Goal: Check status

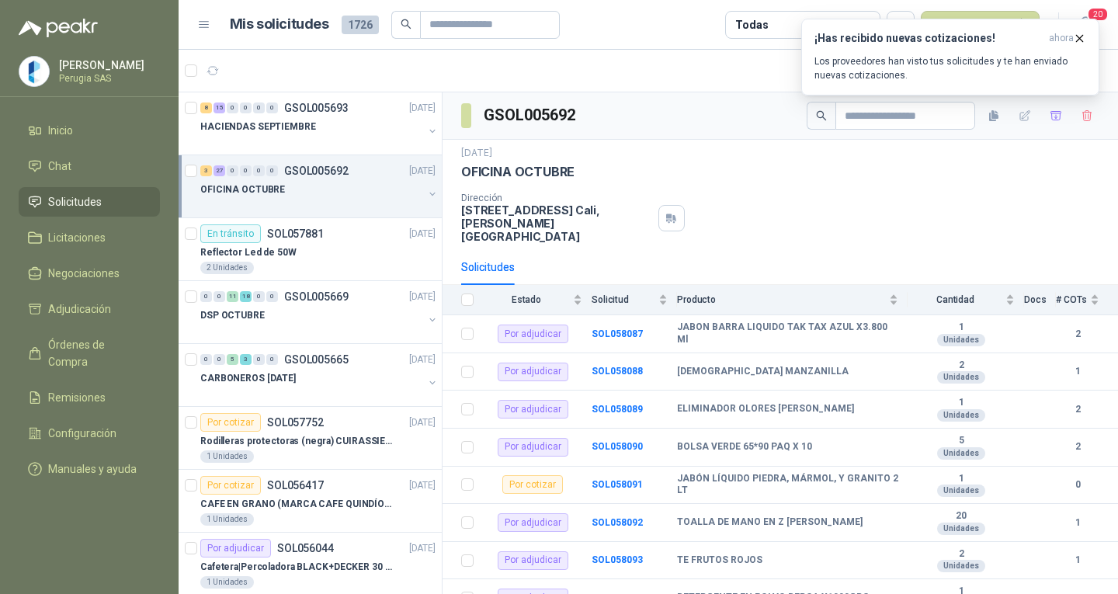
scroll to position [5, 0]
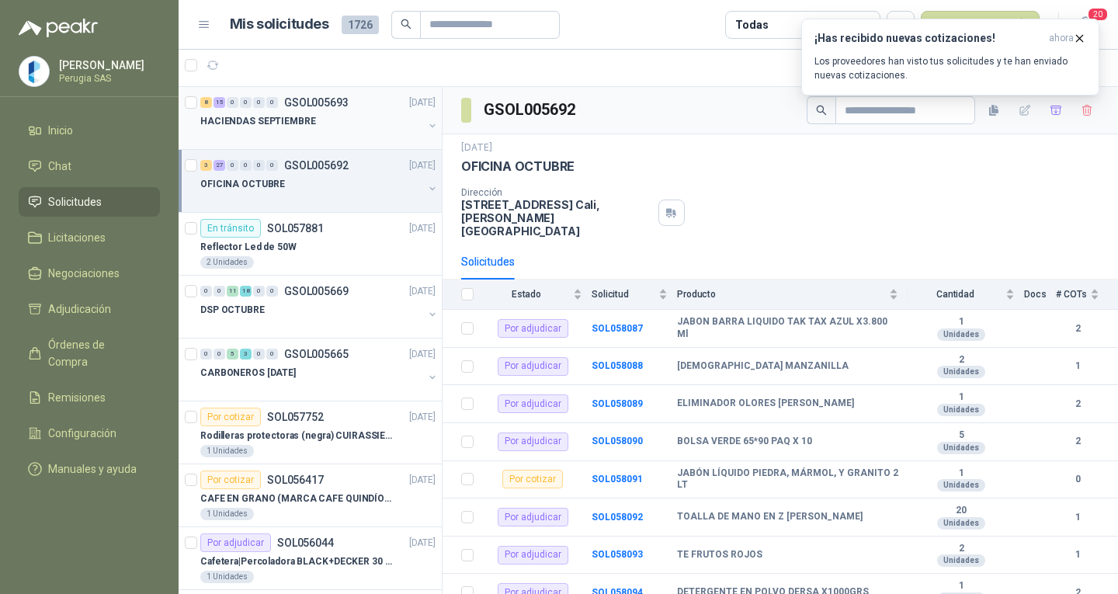
click at [337, 115] on div "HACIENDAS SEPTIEMBRE" at bounding box center [311, 121] width 223 height 19
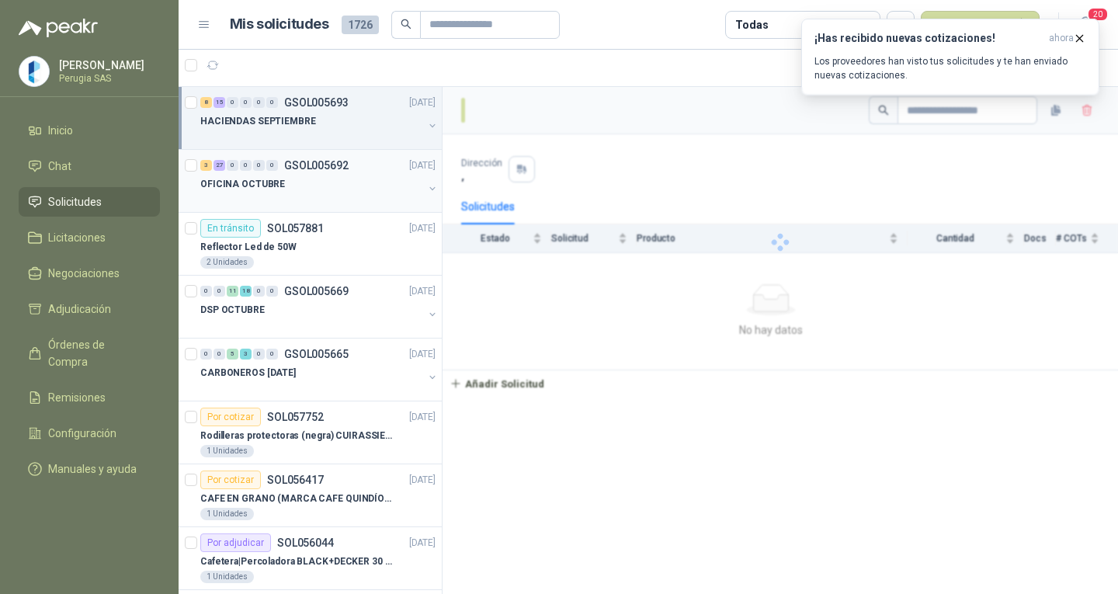
click at [310, 184] on div "OFICINA OCTUBRE" at bounding box center [311, 184] width 223 height 19
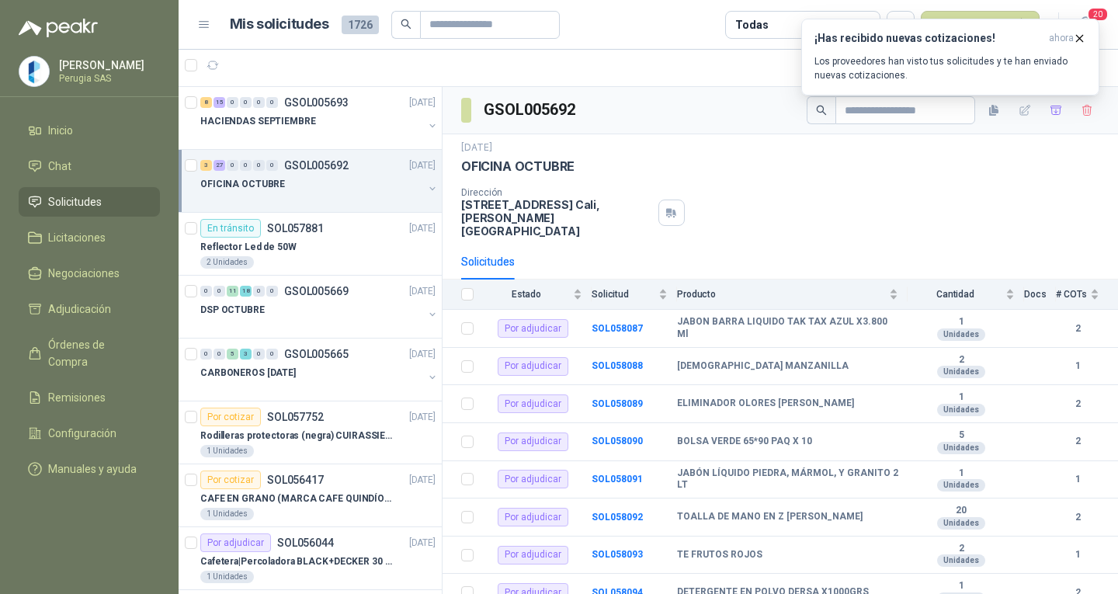
click at [310, 184] on div "OFICINA OCTUBRE" at bounding box center [311, 184] width 223 height 19
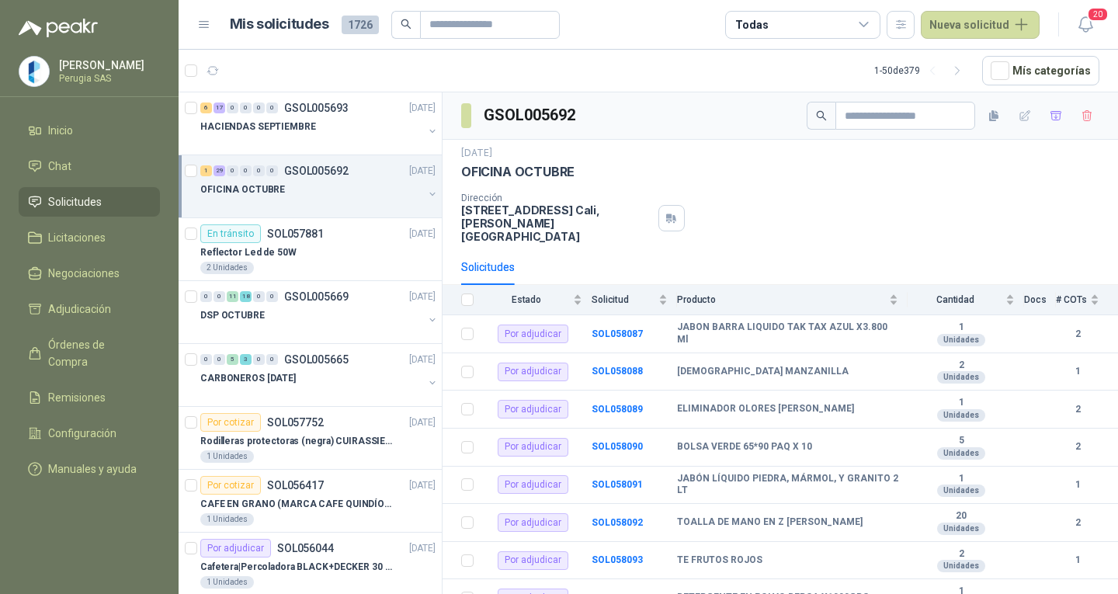
click at [331, 189] on div "OFICINA OCTUBRE" at bounding box center [311, 189] width 223 height 19
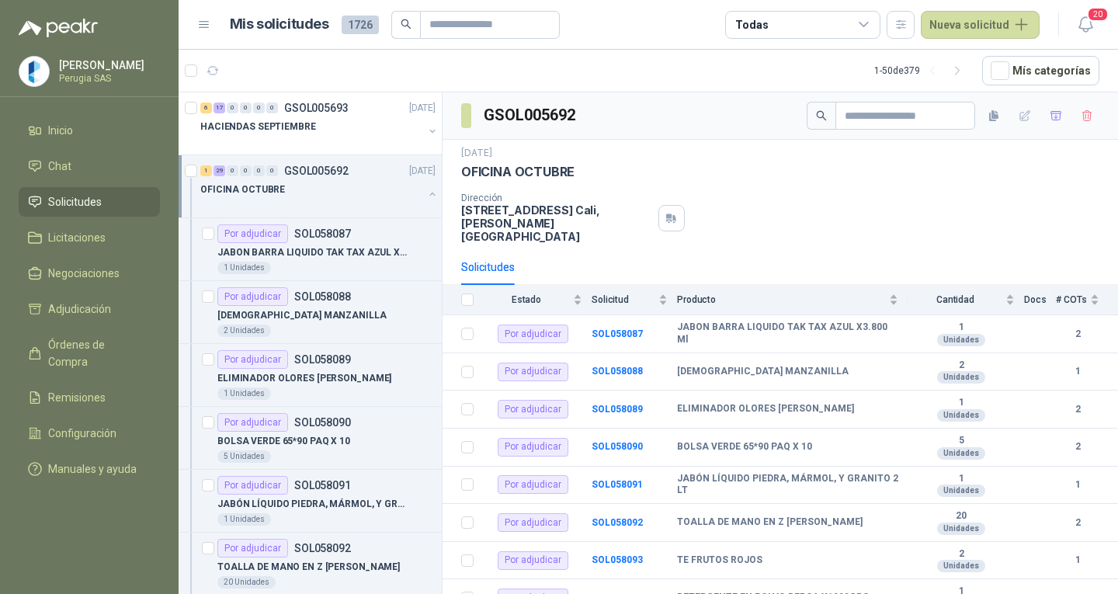
scroll to position [5, 0]
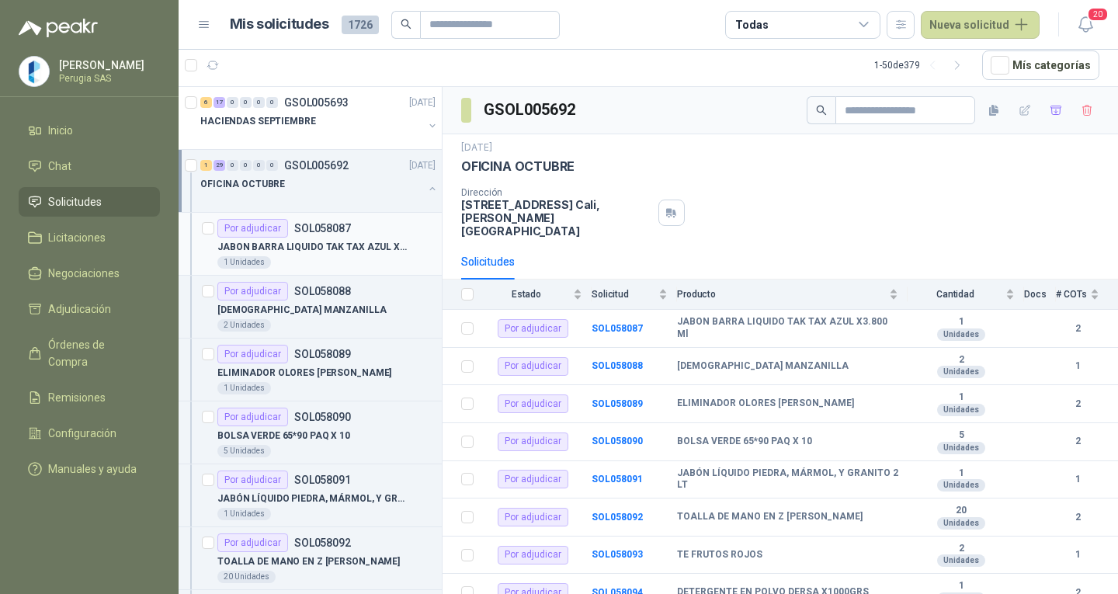
click at [338, 242] on p "JABON BARRA LIQUIDO TAK TAX AZUL X3.800 Ml" at bounding box center [313, 247] width 193 height 15
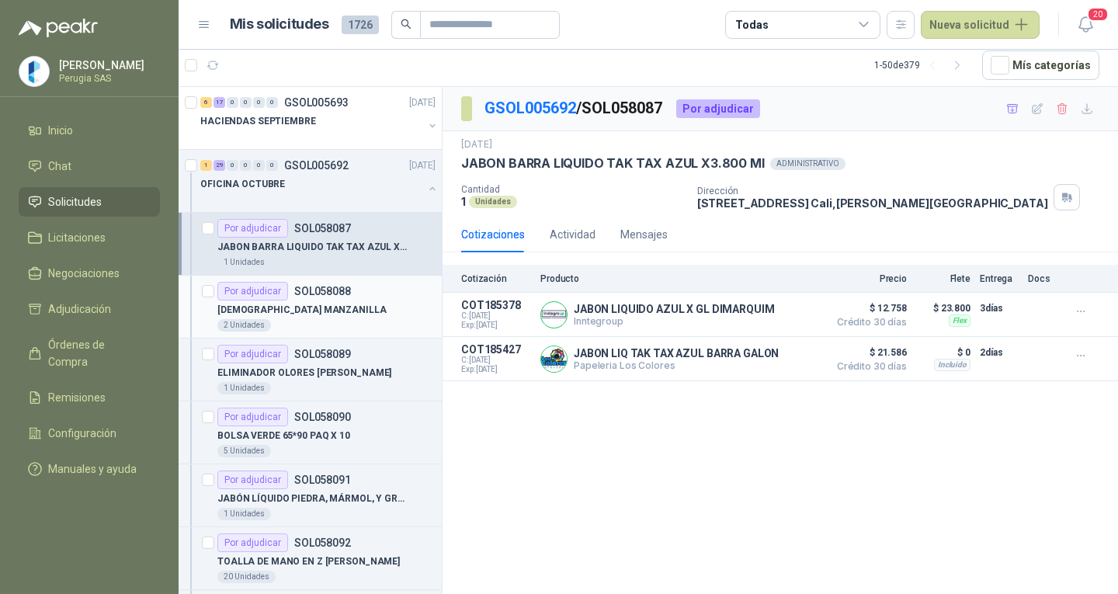
click at [333, 304] on div "[DEMOGRAPHIC_DATA] MANZANILLA" at bounding box center [326, 309] width 218 height 19
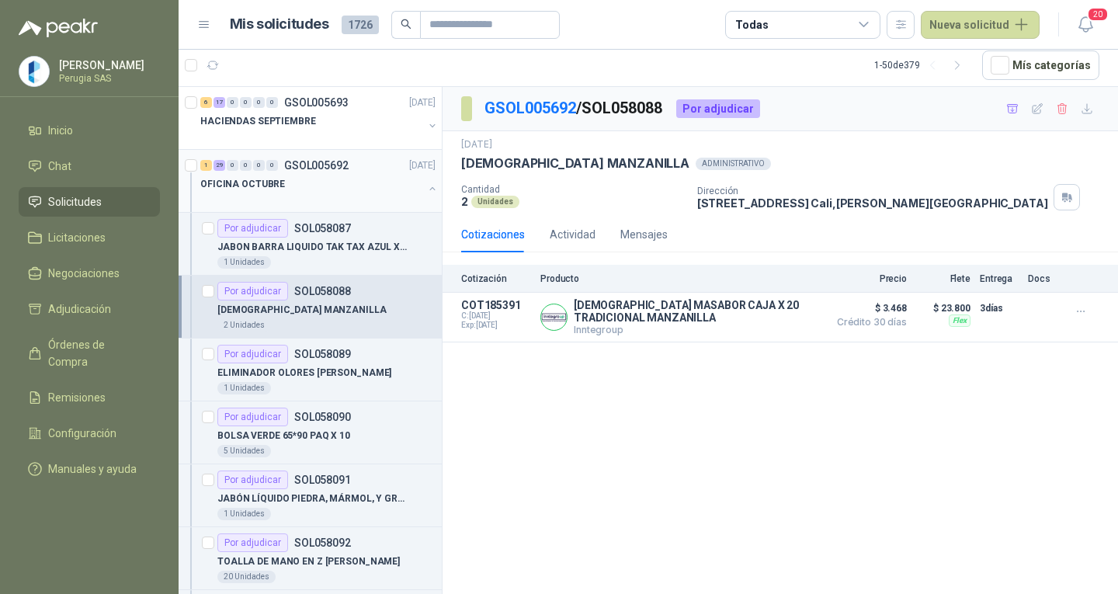
click at [309, 169] on p "GSOL005692" at bounding box center [316, 165] width 64 height 11
click at [309, 168] on p "GSOL005692" at bounding box center [316, 165] width 64 height 11
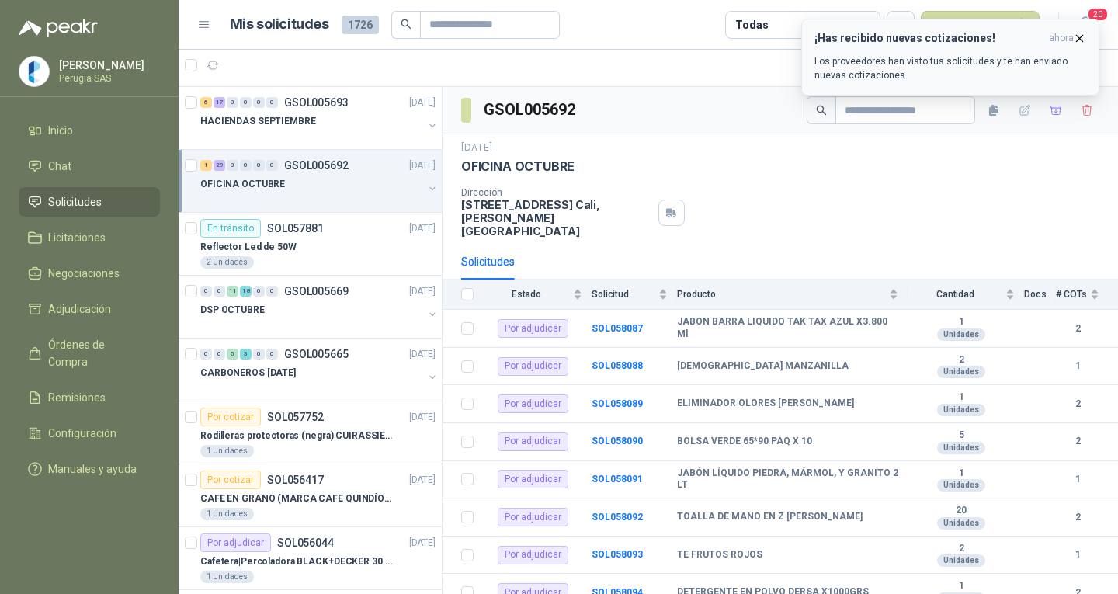
click at [985, 70] on p "Los proveedores han visto tus solicitudes y te han enviado nuevas cotizaciones." at bounding box center [950, 68] width 272 height 28
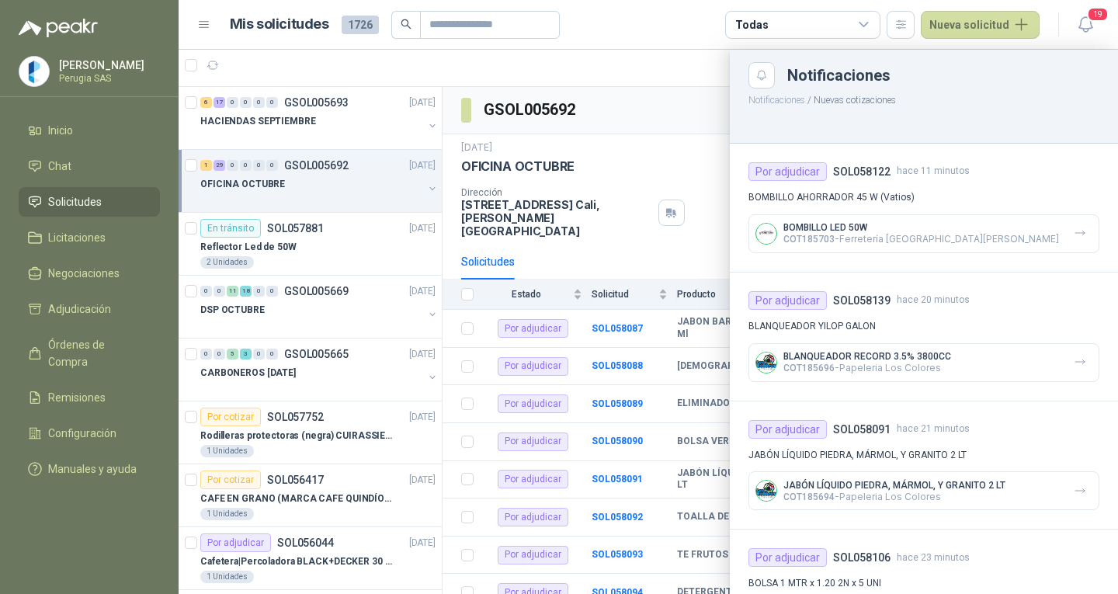
click at [647, 78] on div at bounding box center [648, 322] width 939 height 544
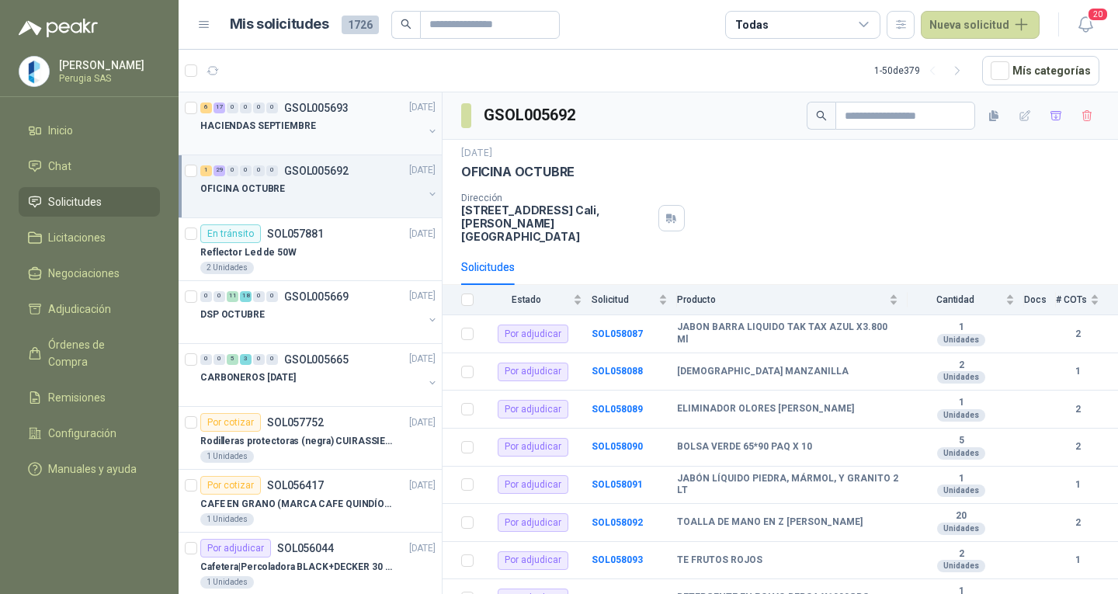
click at [309, 134] on div "HACIENDAS SEPTIEMBRE" at bounding box center [311, 126] width 223 height 19
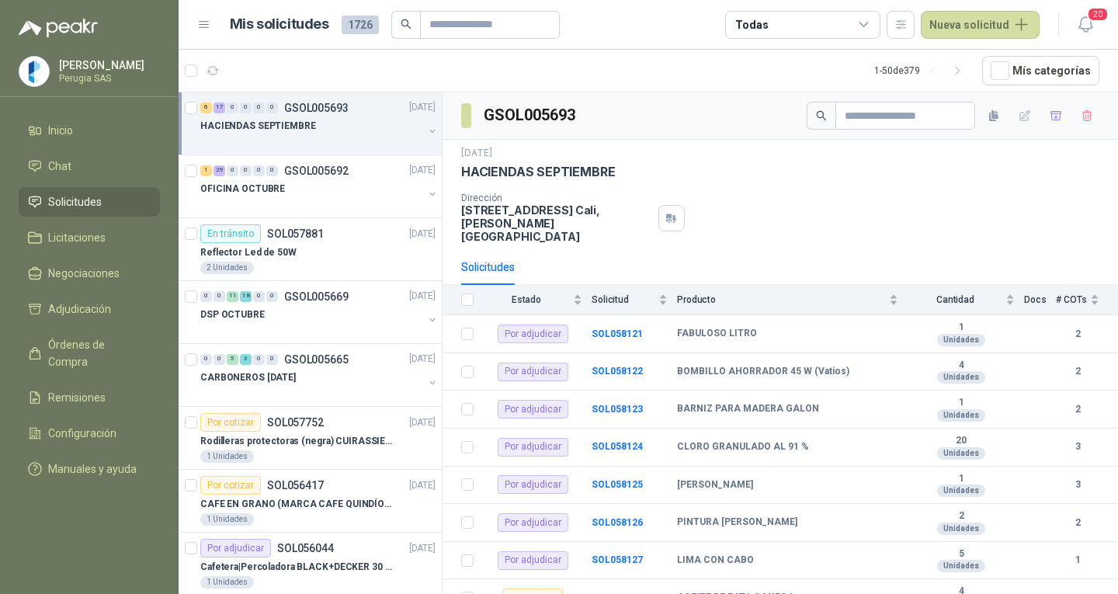
click at [309, 134] on div "HACIENDAS SEPTIEMBRE" at bounding box center [311, 126] width 223 height 19
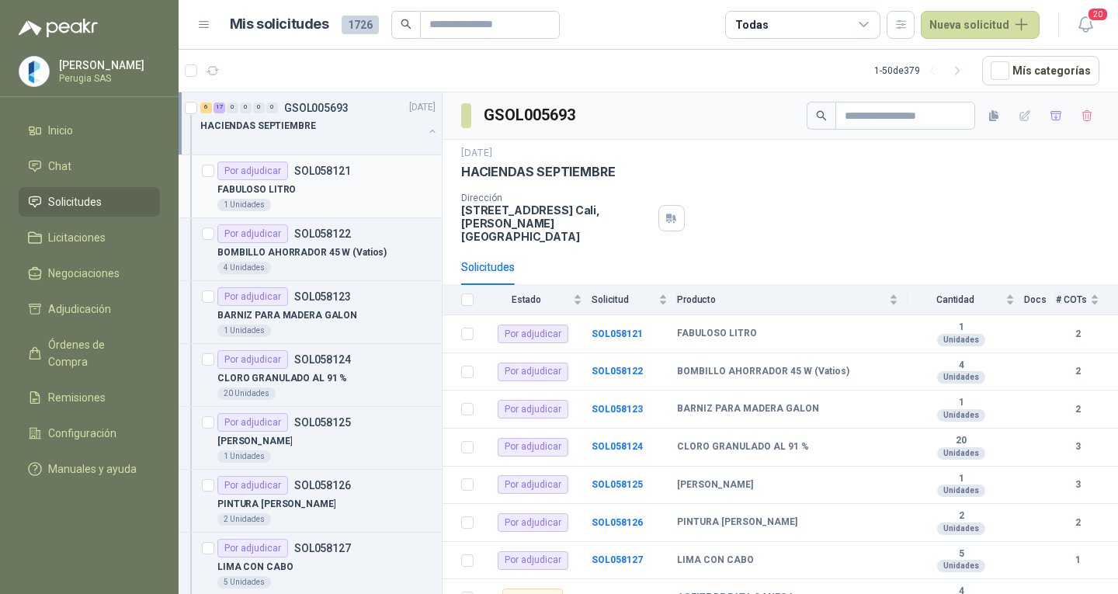
scroll to position [5, 0]
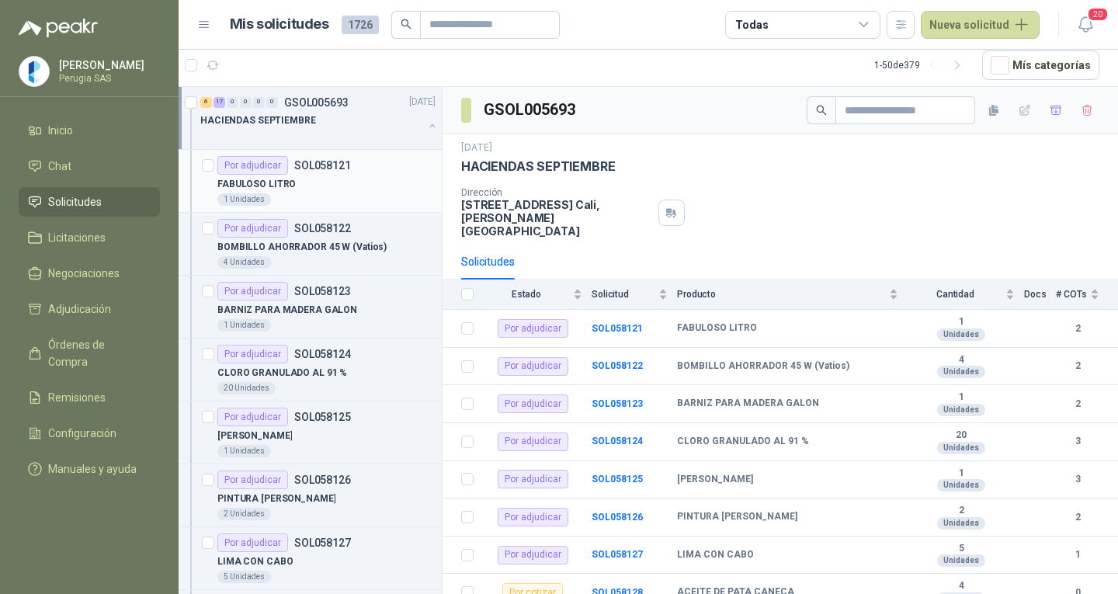
click at [303, 210] on article "Por adjudicar SOL058121 FABULOSO LITRO 1 Unidades" at bounding box center [310, 181] width 263 height 63
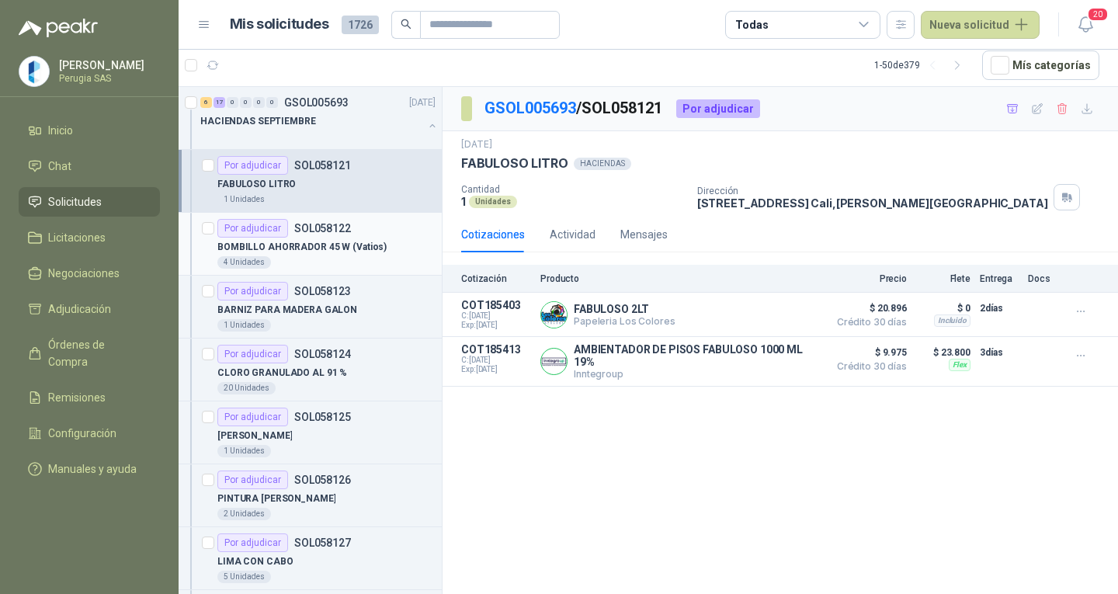
click at [309, 227] on p "SOL058122" at bounding box center [322, 228] width 57 height 11
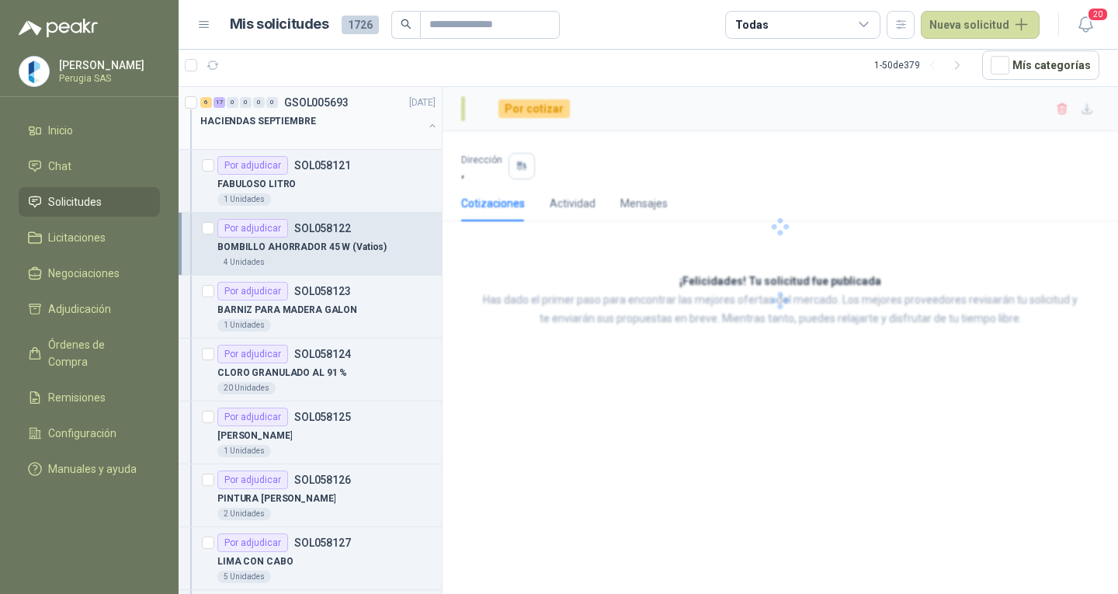
click at [326, 102] on p "GSOL005693" at bounding box center [316, 102] width 64 height 11
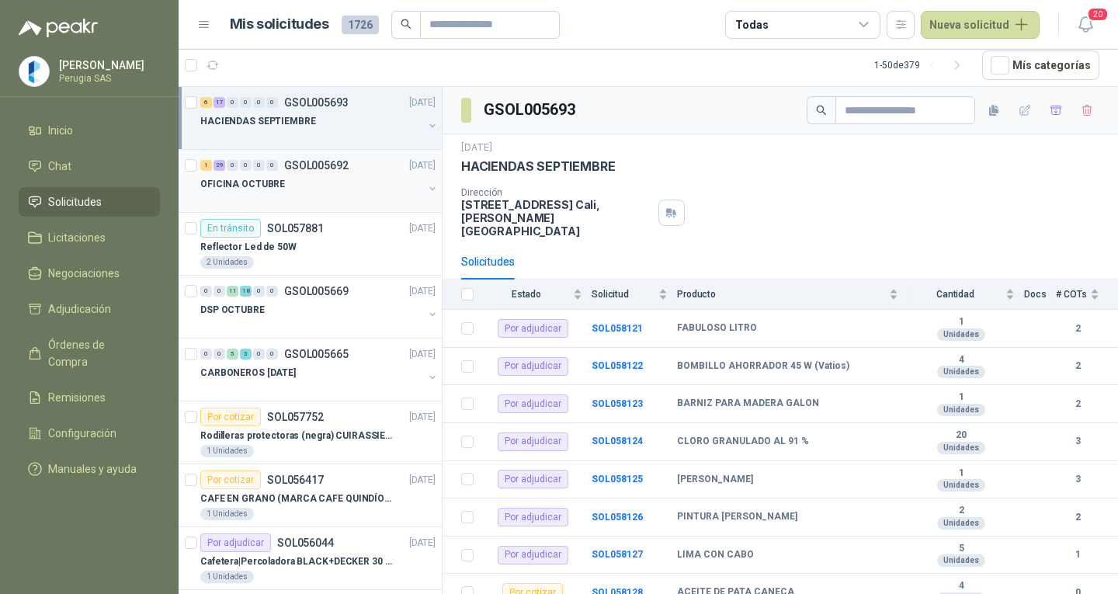
click at [370, 175] on div "OFICINA OCTUBRE" at bounding box center [311, 184] width 223 height 19
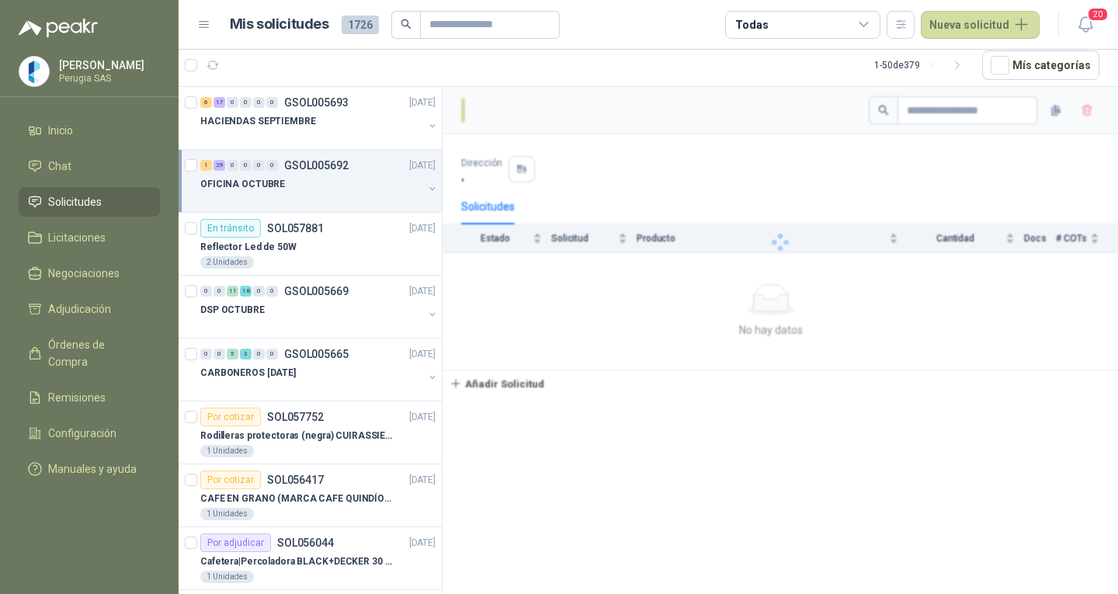
click at [370, 174] on div "1 29 0 0 0 0 GSOL005692 30/09/25" at bounding box center [319, 165] width 238 height 19
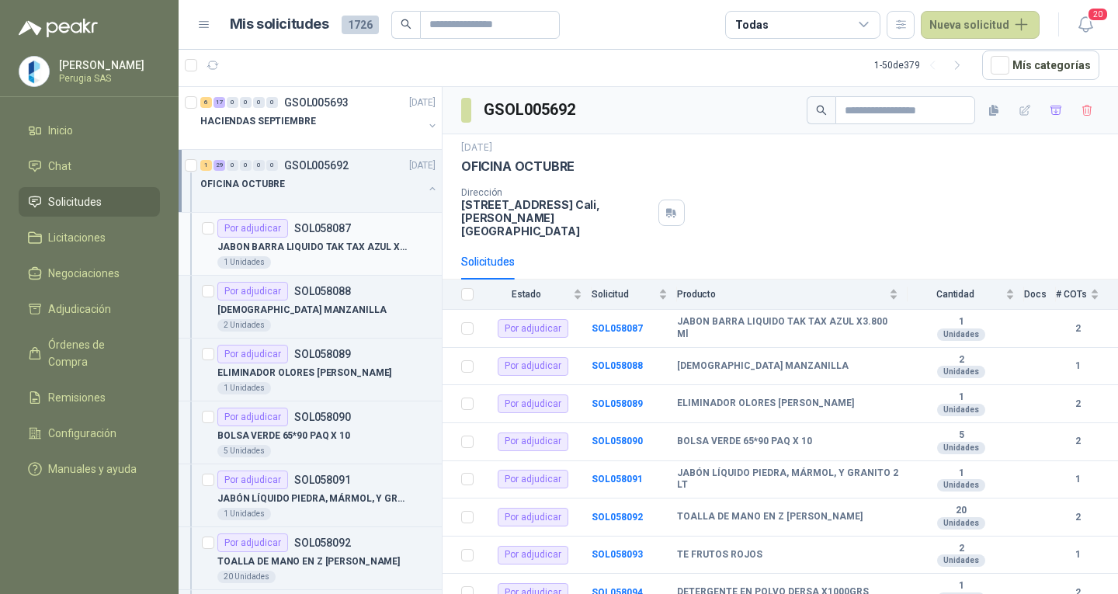
click at [312, 265] on div "1 Unidades" at bounding box center [326, 262] width 218 height 12
